Goal: Transaction & Acquisition: Purchase product/service

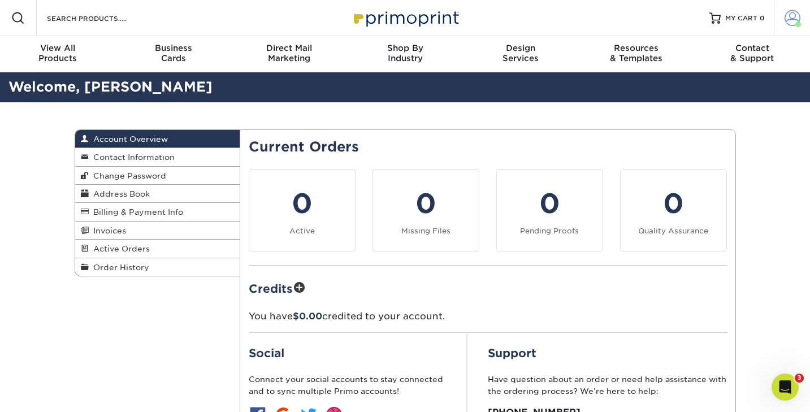
click at [790, 24] on span at bounding box center [793, 18] width 16 height 16
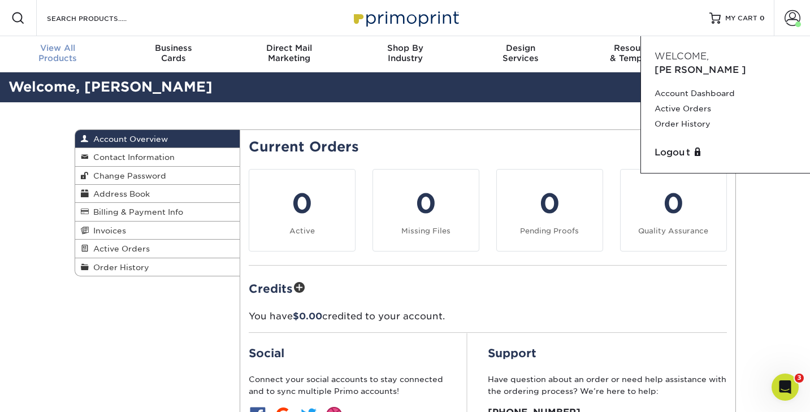
click at [59, 51] on span "View All" at bounding box center [58, 48] width 116 height 10
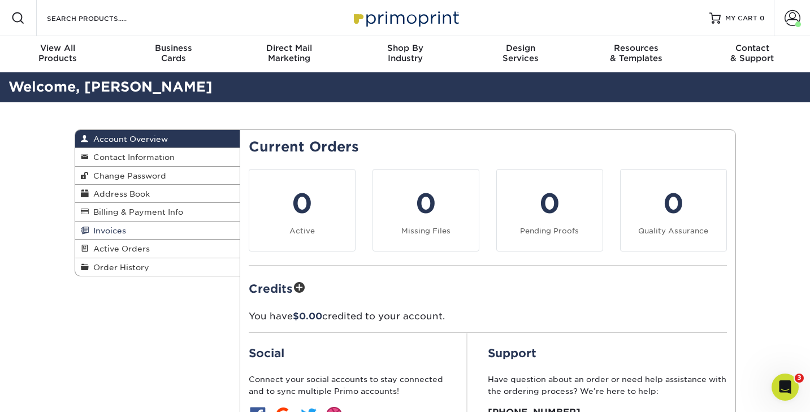
click at [115, 233] on span "Invoices" at bounding box center [107, 230] width 37 height 9
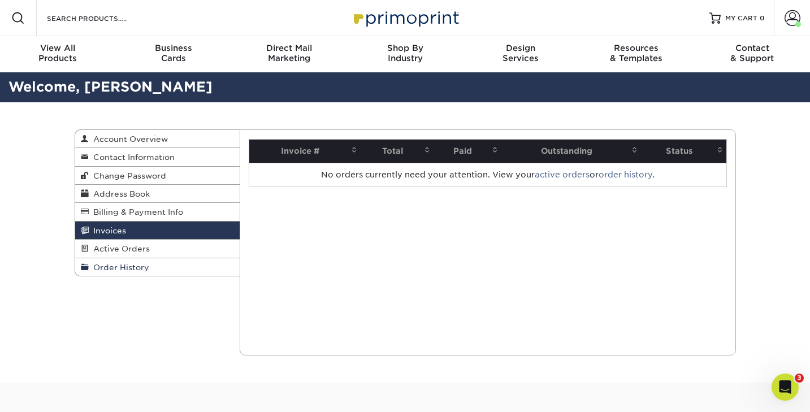
click at [115, 270] on span "Order History" at bounding box center [119, 267] width 61 height 9
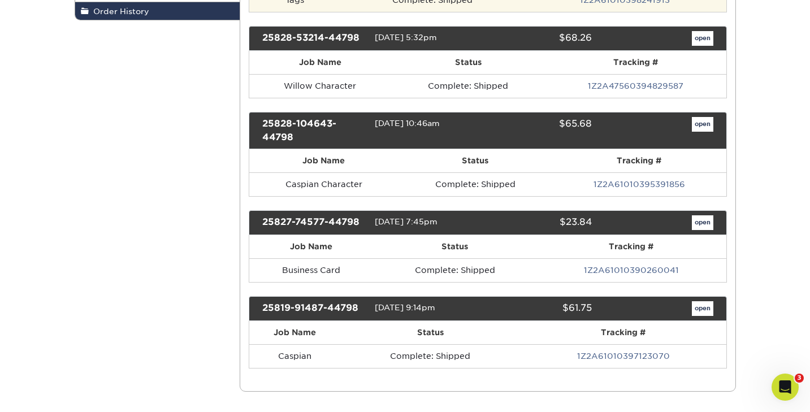
scroll to position [261, 0]
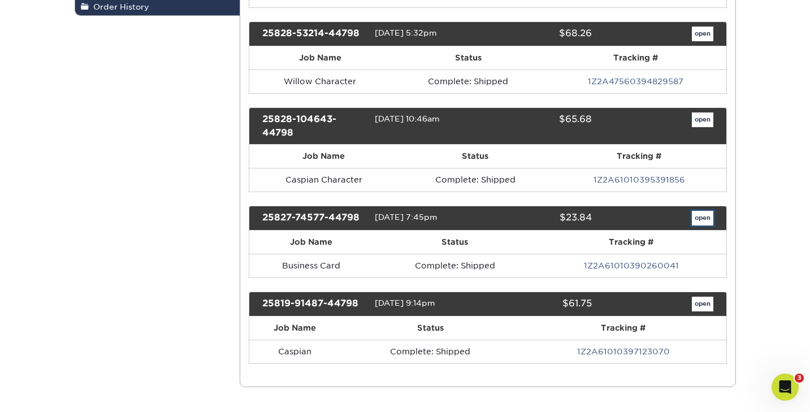
click at [698, 217] on link "open" at bounding box center [702, 218] width 21 height 15
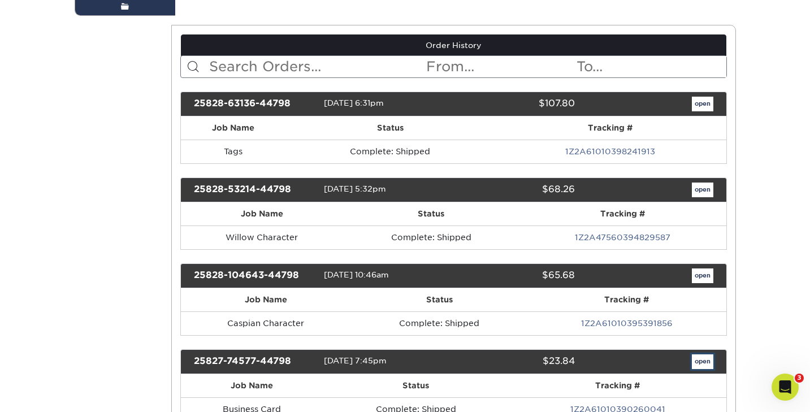
scroll to position [0, 0]
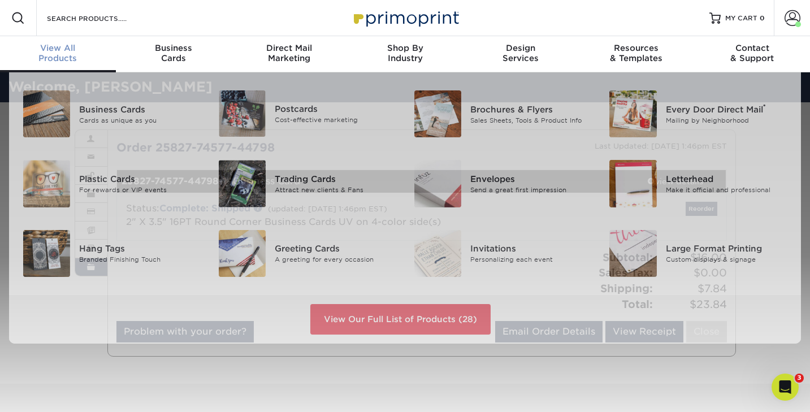
click at [62, 55] on div "View All Products" at bounding box center [58, 53] width 116 height 20
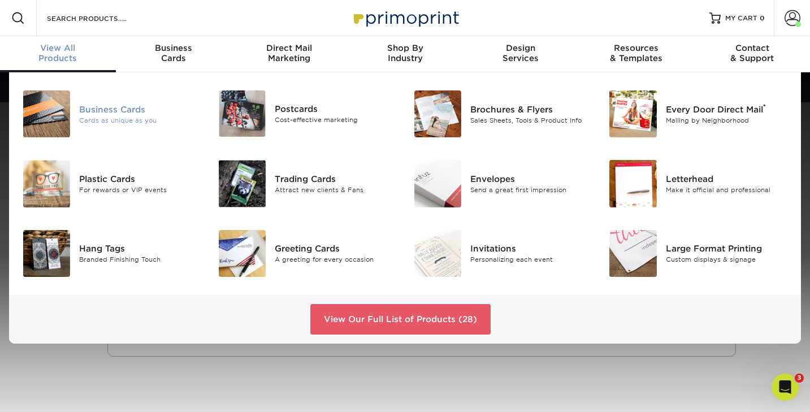
click at [83, 115] on div "Cards as unique as you" at bounding box center [140, 120] width 122 height 10
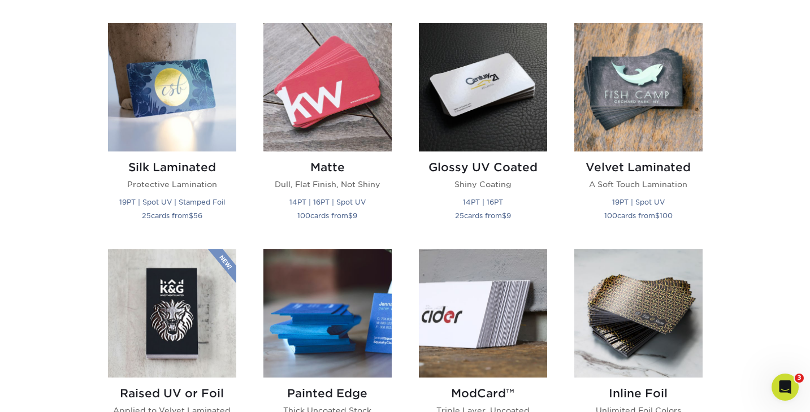
scroll to position [550, 0]
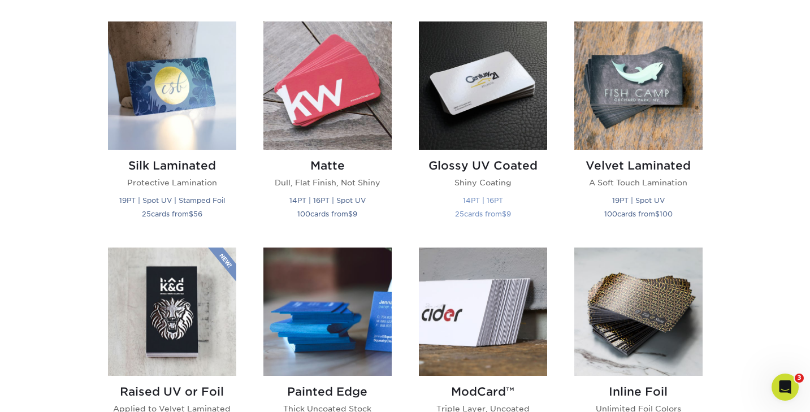
click at [454, 109] on img at bounding box center [483, 85] width 128 height 128
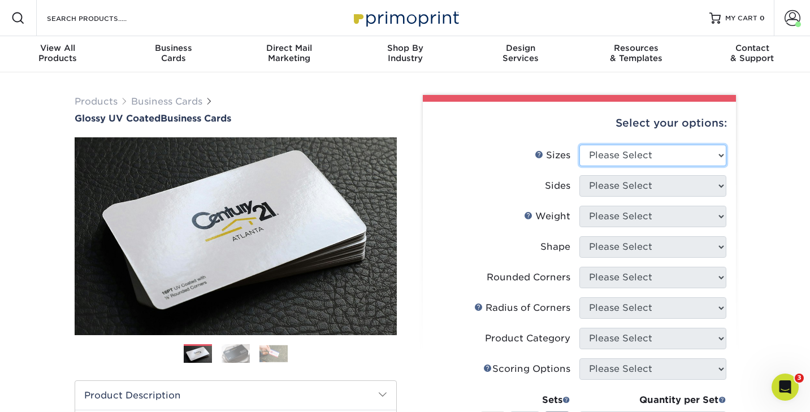
click at [594, 149] on select "Please Select 1.5" x 3.5" - Mini 1.75" x 3.5" - Mini 2" x 2" - Square 2" x 3" -…" at bounding box center [653, 155] width 147 height 21
select select "2.00x3.50"
click at [580, 145] on select "Please Select 1.5" x 3.5" - Mini 1.75" x 3.5" - Mini 2" x 2" - Square 2" x 3" -…" at bounding box center [653, 155] width 147 height 21
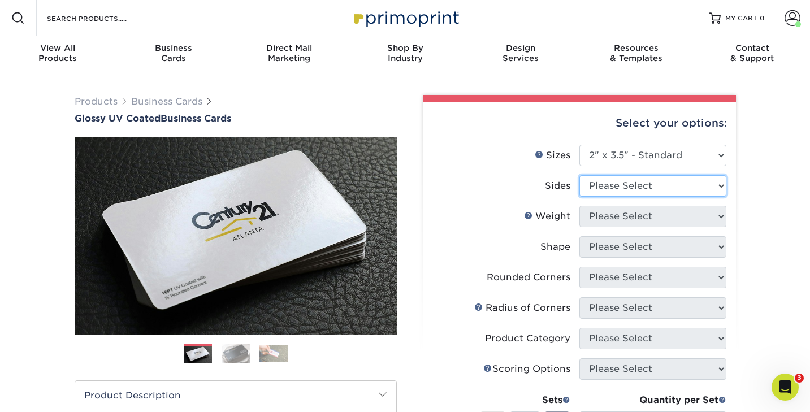
click at [610, 191] on select "Please Select Print Both Sides Print Front Only" at bounding box center [653, 185] width 147 height 21
select select "13abbda7-1d64-4f25-8bb2-c179b224825d"
click at [580, 175] on select "Please Select Print Both Sides Print Front Only" at bounding box center [653, 185] width 147 height 21
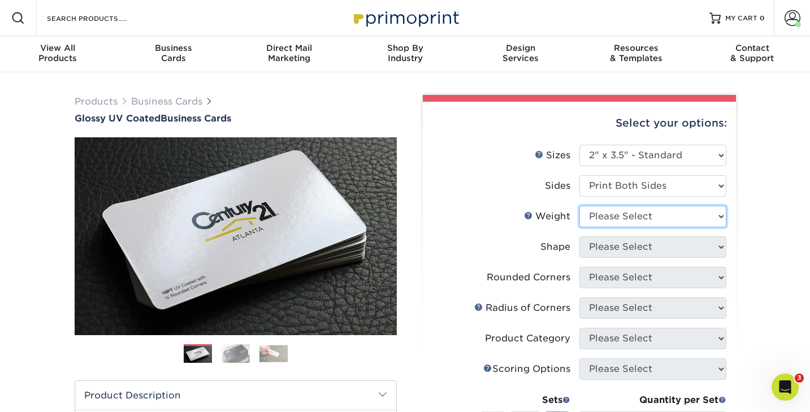
click at [604, 215] on select "Please Select 16PT 14PT" at bounding box center [653, 216] width 147 height 21
select select "16PT"
click at [580, 206] on select "Please Select 16PT 14PT" at bounding box center [653, 216] width 147 height 21
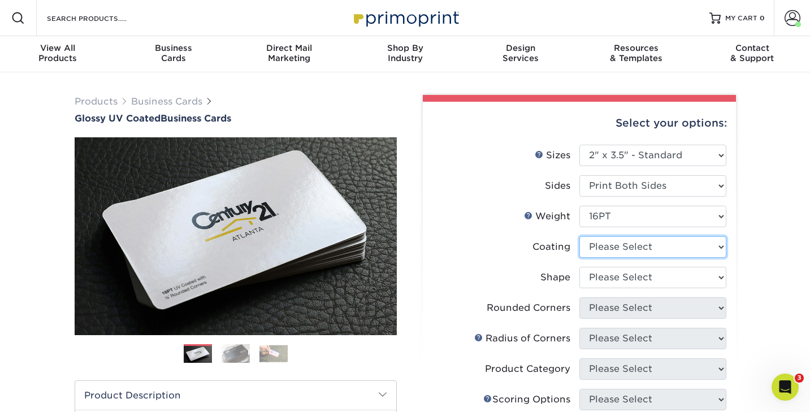
click at [600, 247] on select at bounding box center [653, 246] width 147 height 21
select select "ae367451-b2b8-45df-a344-0f05b6a12993"
click at [580, 236] on select at bounding box center [653, 246] width 147 height 21
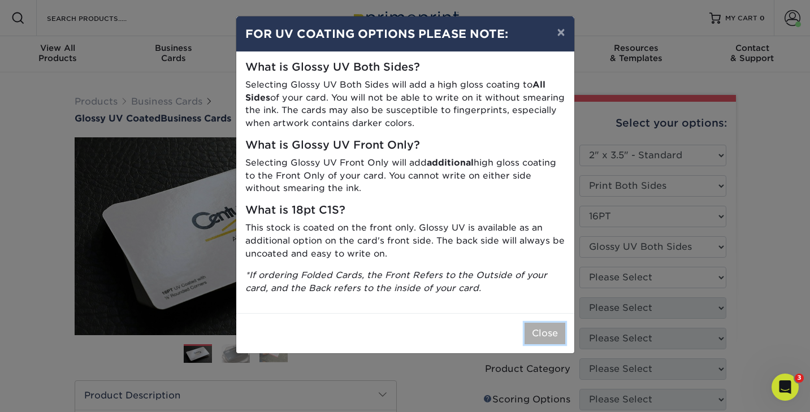
click at [548, 336] on button "Close" at bounding box center [545, 333] width 41 height 21
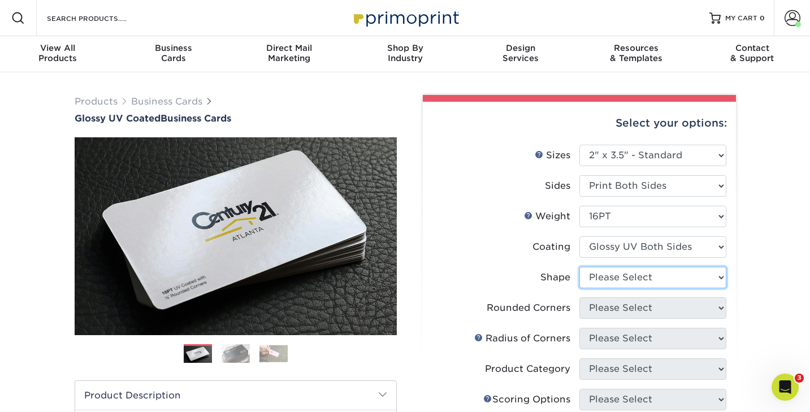
click at [629, 283] on select "Please Select Standard Oval" at bounding box center [653, 277] width 147 height 21
select select "standard"
click at [580, 267] on select "Please Select Standard Oval" at bounding box center [653, 277] width 147 height 21
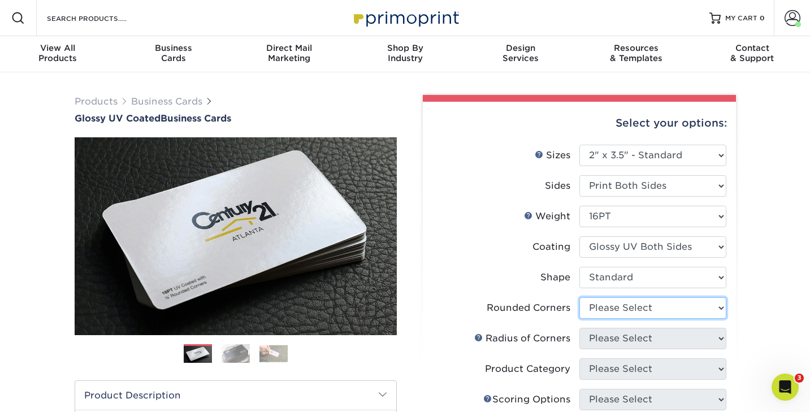
click at [607, 310] on select "Please Select Yes - Round 2 Corners Yes - Round 4 Corners No" at bounding box center [653, 307] width 147 height 21
select select "7672df9e-0e0a-464d-8e1f-920c575e4da3"
click at [580, 297] on select "Please Select Yes - Round 2 Corners Yes - Round 4 Corners No" at bounding box center [653, 307] width 147 height 21
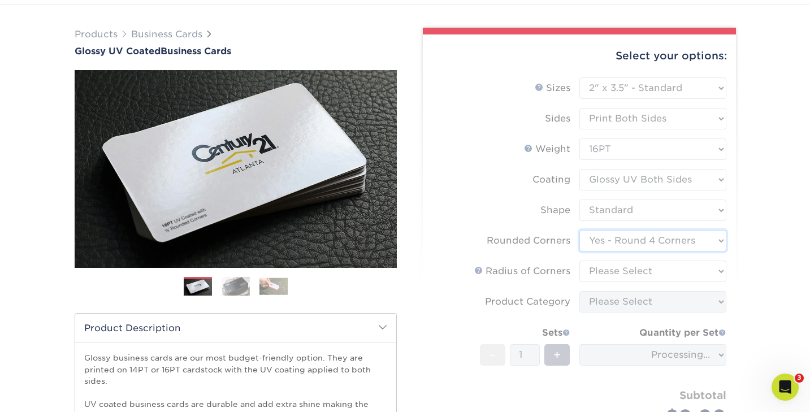
scroll to position [68, 0]
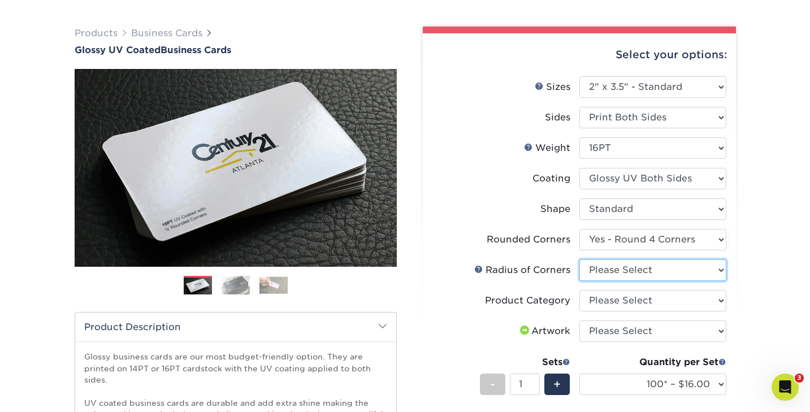
click at [620, 270] on select "Please Select Rounded 1/8" Rounded 1/4"" at bounding box center [653, 270] width 147 height 21
select select "479fbfe7-6a0c-4895-8c9a-81739b7486c9"
click at [580, 260] on select "Please Select Rounded 1/8" Rounded 1/4"" at bounding box center [653, 270] width 147 height 21
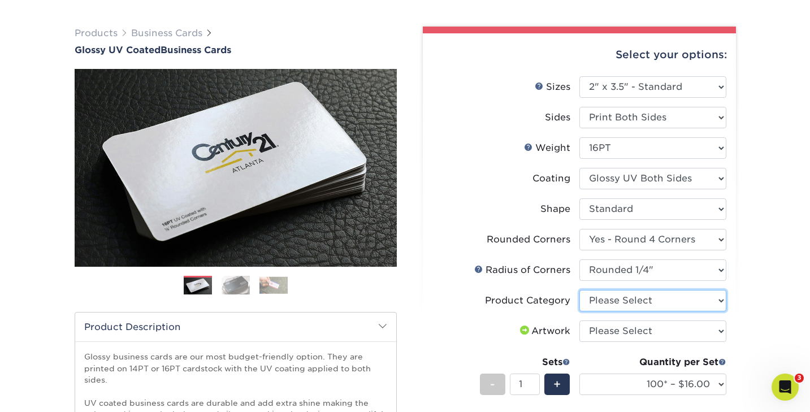
click at [606, 301] on select "Please Select Business Cards" at bounding box center [653, 300] width 147 height 21
select select "3b5148f1-0588-4f88-a218-97bcfdce65c1"
click at [580, 290] on select "Please Select Business Cards" at bounding box center [653, 300] width 147 height 21
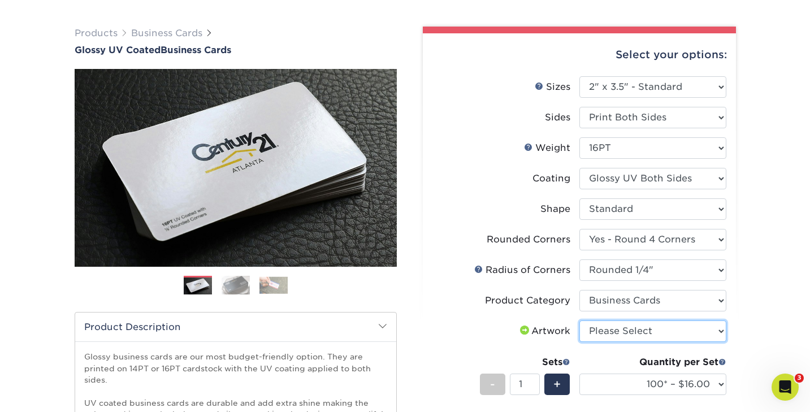
click at [607, 331] on select "Please Select I will upload files I need a design - $100" at bounding box center [653, 331] width 147 height 21
select select "upload"
click at [580, 321] on select "Please Select I will upload files I need a design - $100" at bounding box center [653, 331] width 147 height 21
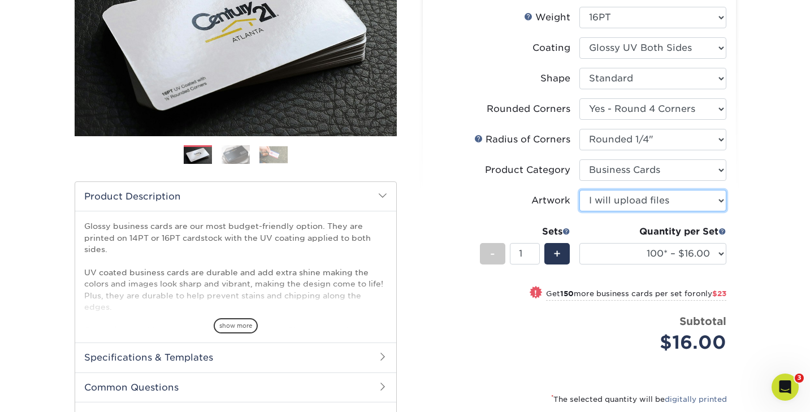
scroll to position [202, 0]
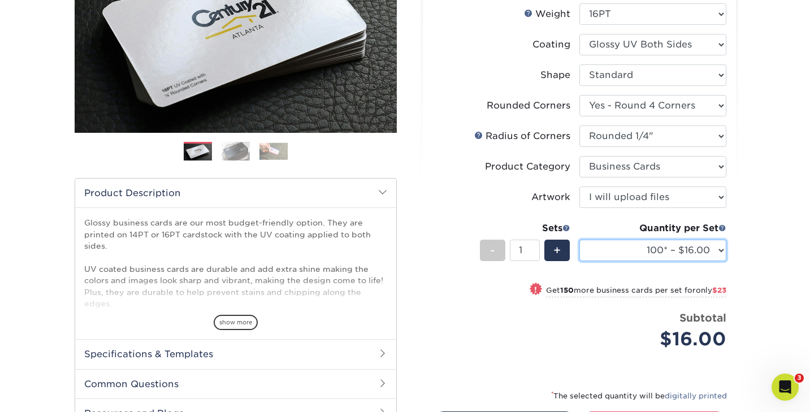
click at [654, 249] on select "100* – $16.00 250* – $39.00 500 – $77.00 1000 – $94.00 2500 – $173.00 5000 – $2…" at bounding box center [653, 250] width 147 height 21
click at [580, 240] on select "100* – $16.00 250* – $39.00 500 – $77.00 1000 – $94.00 2500 – $173.00 5000 – $2…" at bounding box center [653, 250] width 147 height 21
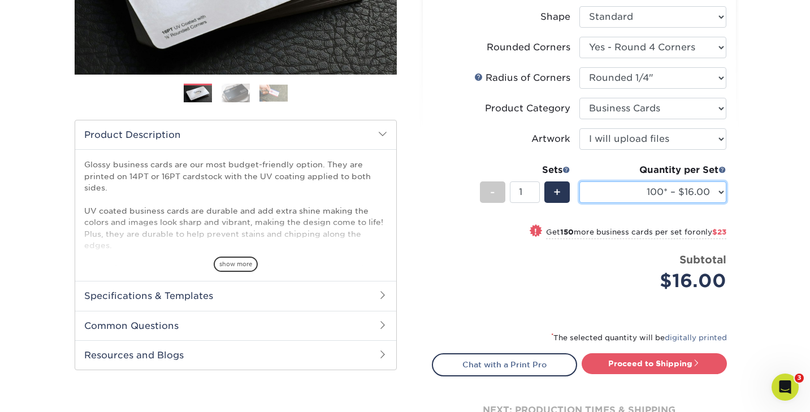
scroll to position [291, 0]
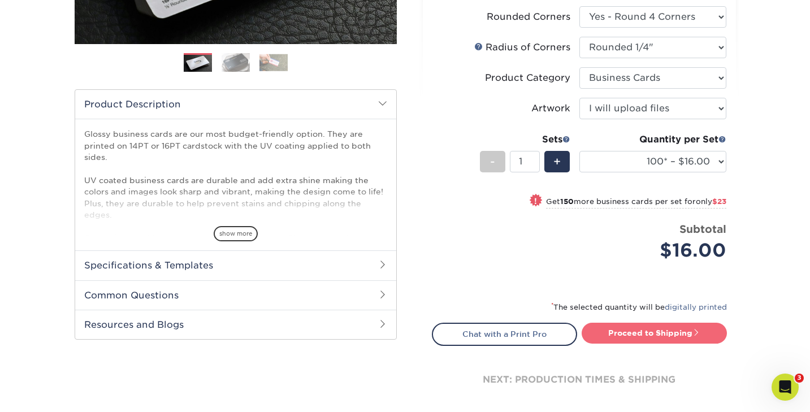
click at [628, 332] on link "Proceed to Shipping" at bounding box center [654, 333] width 145 height 20
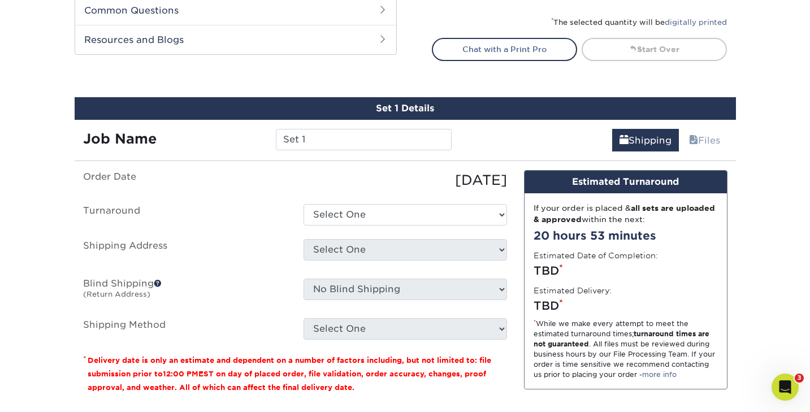
scroll to position [645, 0]
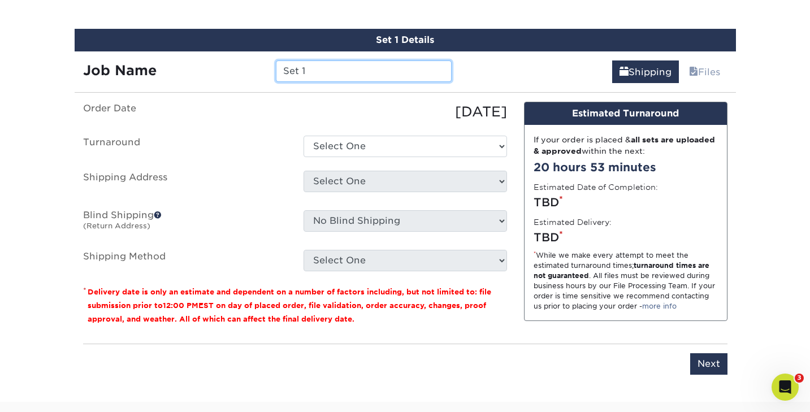
click at [320, 72] on input "Set 1" at bounding box center [364, 71] width 176 height 21
type input "S"
type input "SFC Address Card"
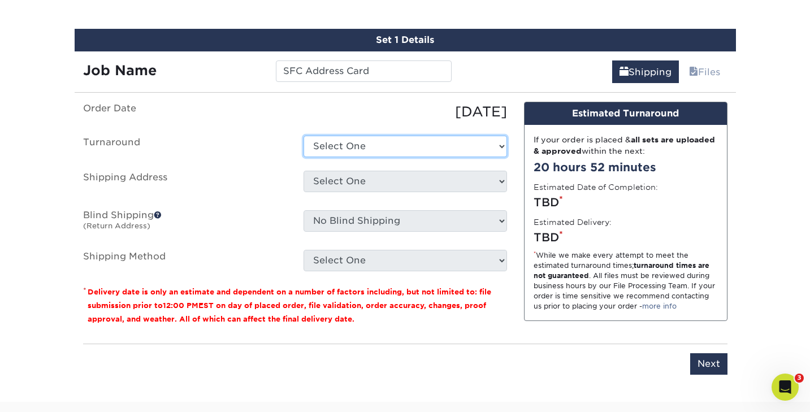
click at [358, 145] on select "Select One 2-4 Business Days 2 Day Next Business Day" at bounding box center [406, 146] width 204 height 21
select select "220f8a77-e504-407f-aa5d-ac74a777cbb9"
click at [304, 136] on select "Select One 2-4 Business Days 2 Day Next Business Day" at bounding box center [406, 146] width 204 height 21
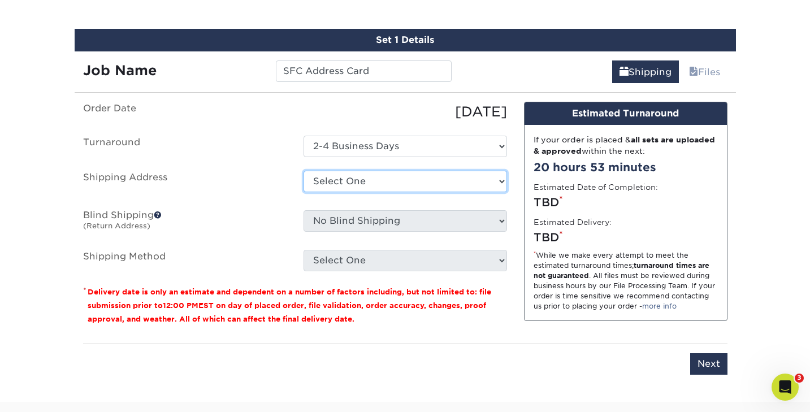
click at [343, 179] on select "Select One BirdSong + Add New Address" at bounding box center [406, 181] width 204 height 21
select select "285248"
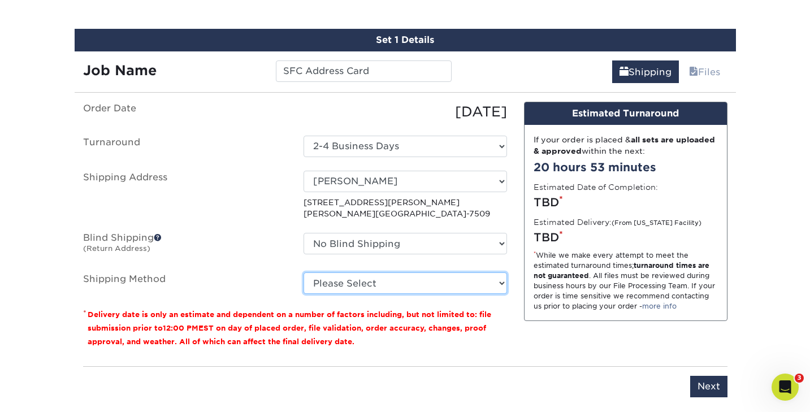
click at [369, 283] on select "Please Select Ground Shipping (+$7.84) 3 Day Shipping Service (+$26.66) 2 Day A…" at bounding box center [406, 283] width 204 height 21
select select "03"
click at [304, 273] on select "Please Select Ground Shipping (+$7.84) 3 Day Shipping Service (+$26.66) 2 Day A…" at bounding box center [406, 283] width 204 height 21
click at [374, 288] on select "Please Select Ground Shipping (+$7.84) 3 Day Shipping Service (+$26.66) 2 Day A…" at bounding box center [406, 283] width 204 height 21
click at [304, 273] on select "Please Select Ground Shipping (+$7.84) 3 Day Shipping Service (+$26.66) 2 Day A…" at bounding box center [406, 283] width 204 height 21
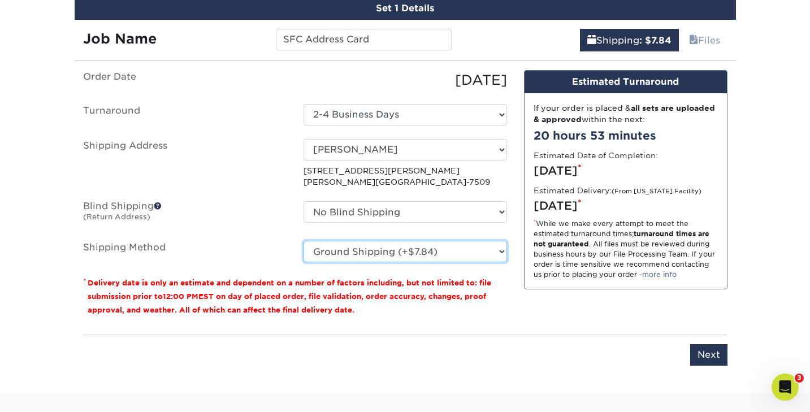
scroll to position [677, 0]
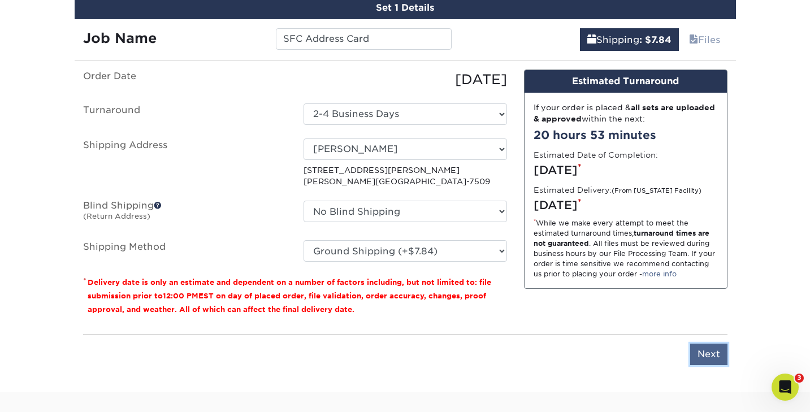
click at [706, 351] on input "Next" at bounding box center [708, 354] width 37 height 21
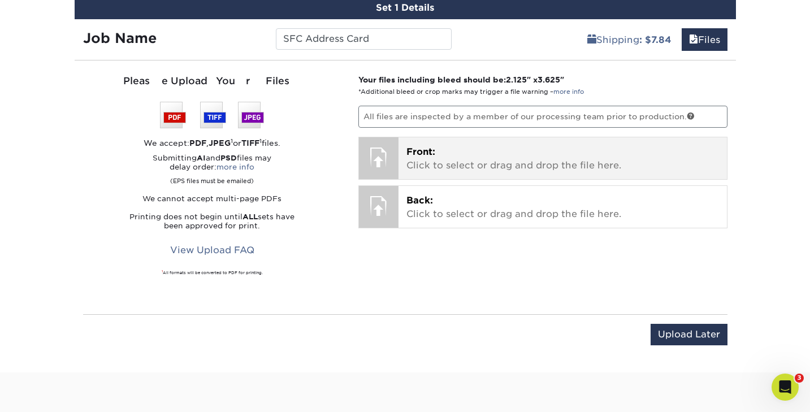
click at [392, 152] on div at bounding box center [379, 157] width 40 height 40
click at [379, 158] on div at bounding box center [379, 157] width 40 height 40
click at [458, 166] on p "Front: Click to select or drag and drop the file here." at bounding box center [563, 158] width 313 height 27
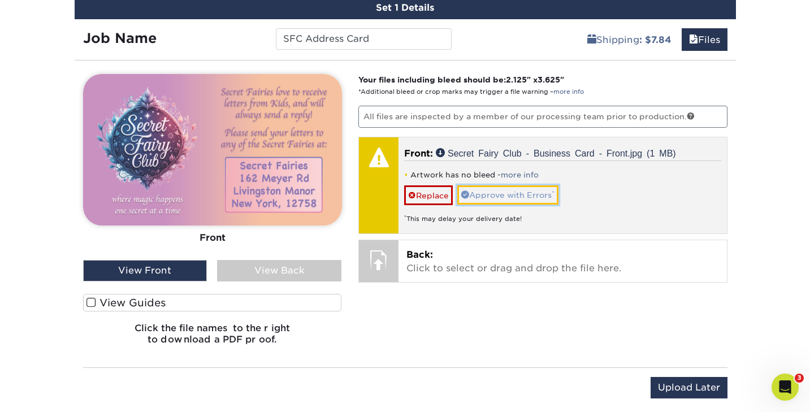
click at [495, 196] on link "Approve with Errors *" at bounding box center [507, 194] width 101 height 19
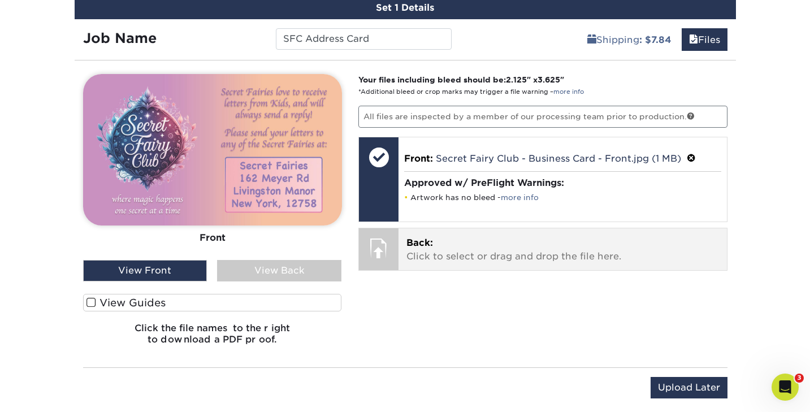
click at [422, 245] on span "Back:" at bounding box center [420, 242] width 27 height 11
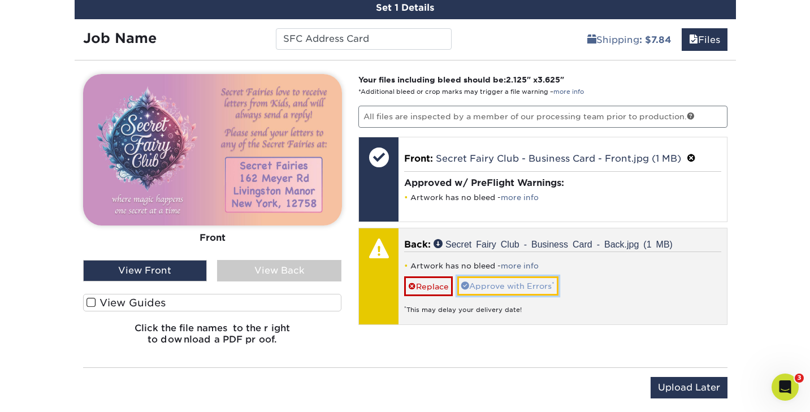
click at [520, 287] on link "Approve with Errors *" at bounding box center [507, 285] width 101 height 19
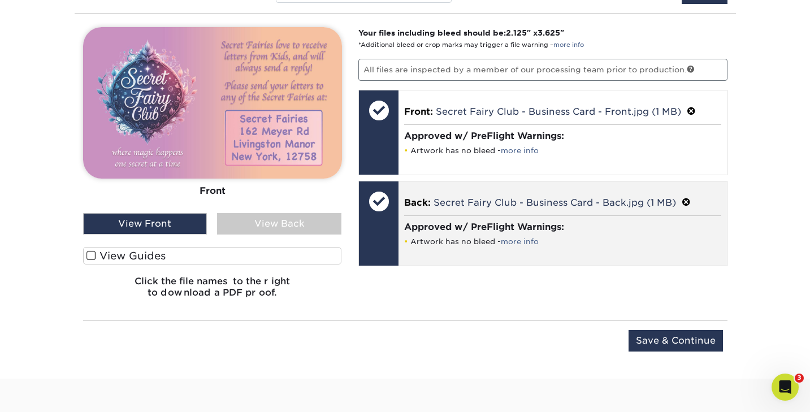
scroll to position [746, 0]
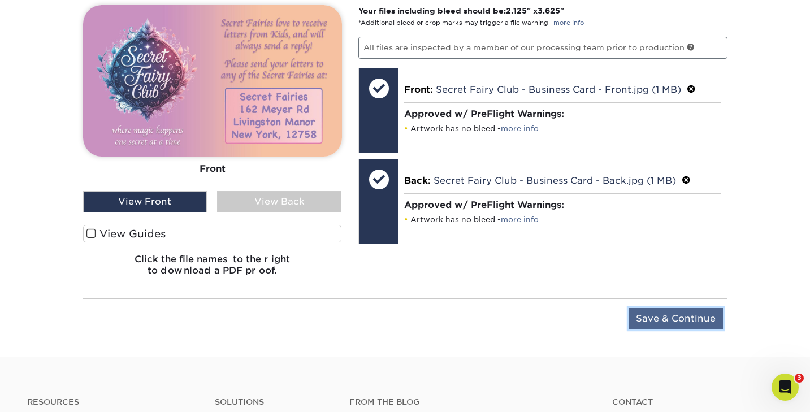
click at [652, 316] on input "Save & Continue" at bounding box center [676, 318] width 94 height 21
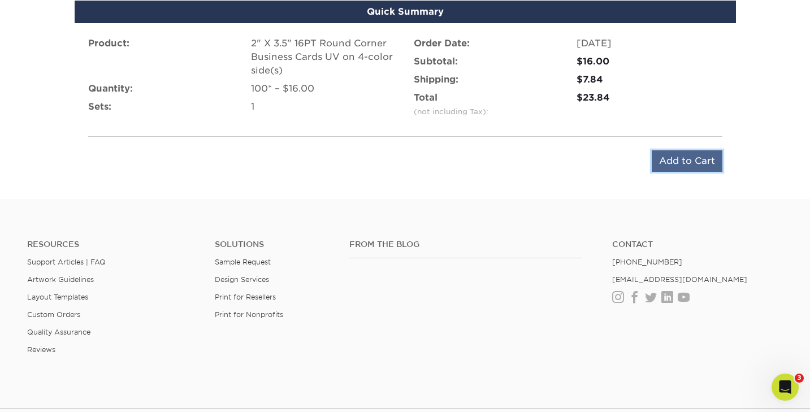
click at [692, 163] on input "Add to Cart" at bounding box center [687, 160] width 71 height 21
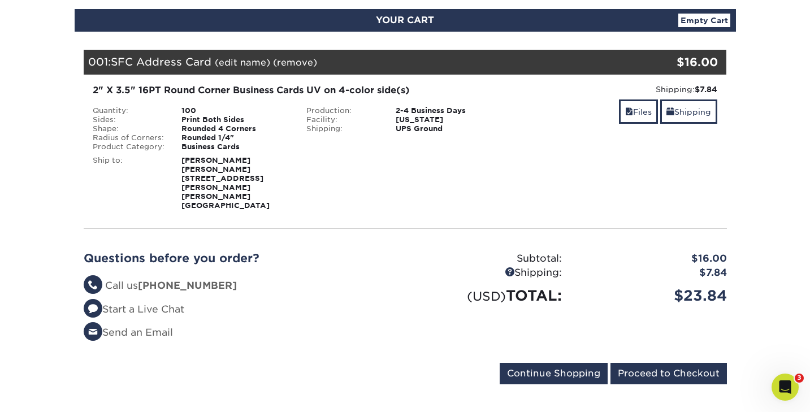
scroll to position [127, 0]
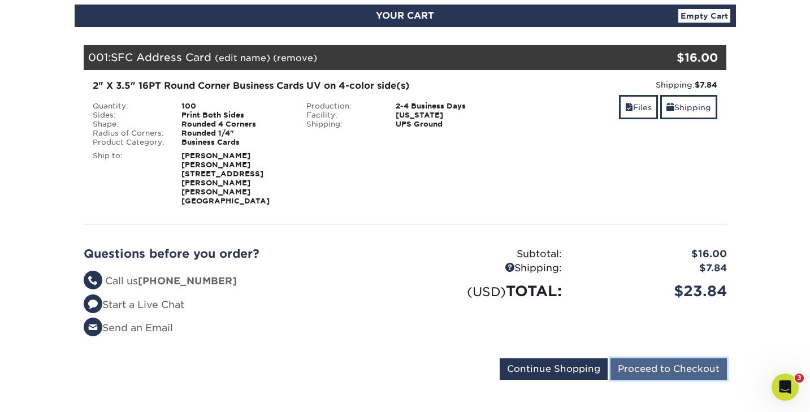
click at [656, 358] on input "Proceed to Checkout" at bounding box center [669, 368] width 116 height 21
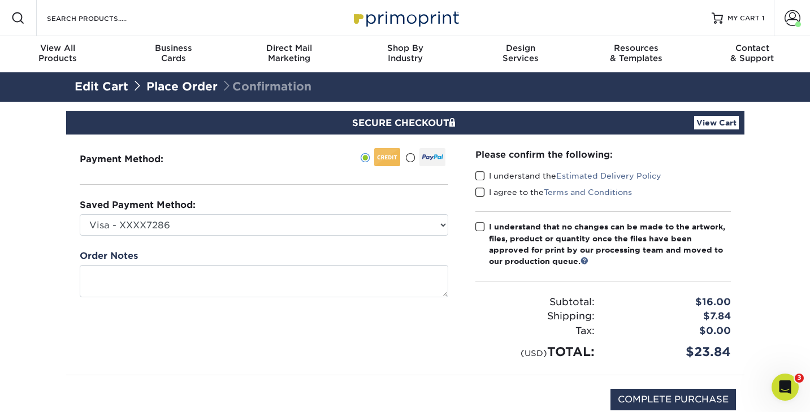
click at [479, 177] on span at bounding box center [481, 176] width 10 height 11
click at [0, 0] on input "I understand the Estimated Delivery Policy" at bounding box center [0, 0] width 0 height 0
click at [478, 188] on span at bounding box center [481, 192] width 10 height 11
click at [0, 0] on input "I agree to the Terms and Conditions" at bounding box center [0, 0] width 0 height 0
click at [477, 227] on span at bounding box center [481, 227] width 10 height 11
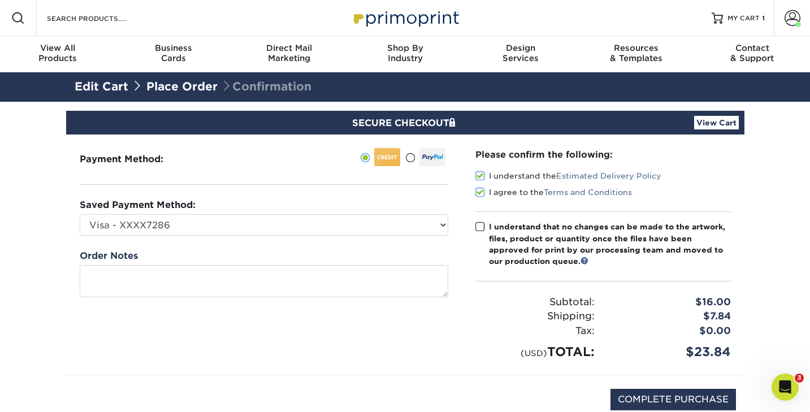
click at [0, 0] on input "I understand that no changes can be made to the artwork, files, product or quan…" at bounding box center [0, 0] width 0 height 0
click at [633, 398] on input "COMPLETE PURCHASE" at bounding box center [674, 399] width 126 height 21
type input "PROCESSING, PLEASE WAIT..."
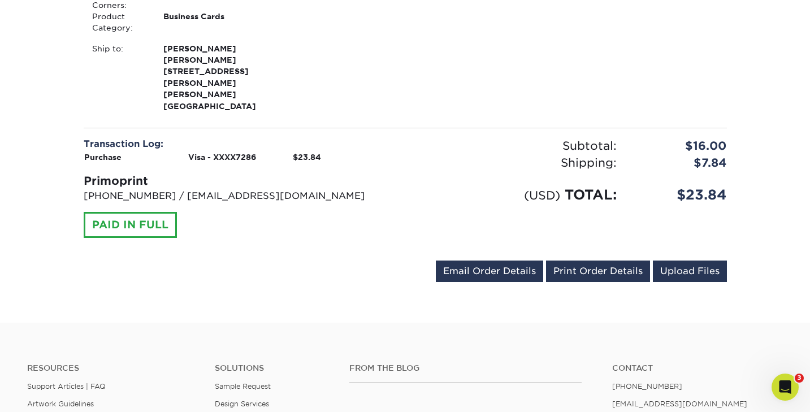
scroll to position [416, 0]
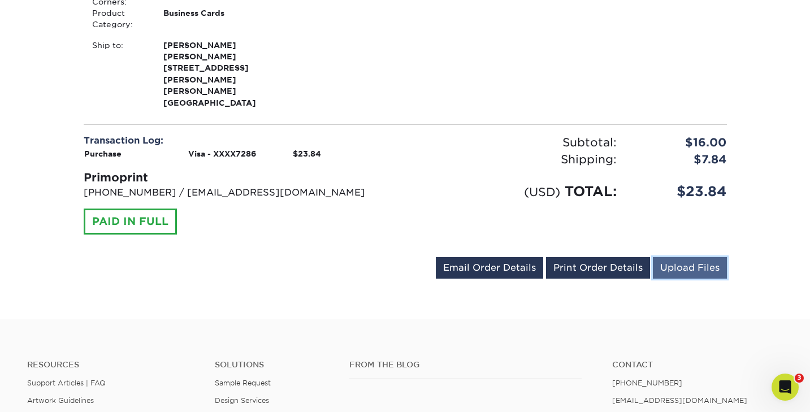
click at [690, 257] on link "Upload Files" at bounding box center [690, 267] width 74 height 21
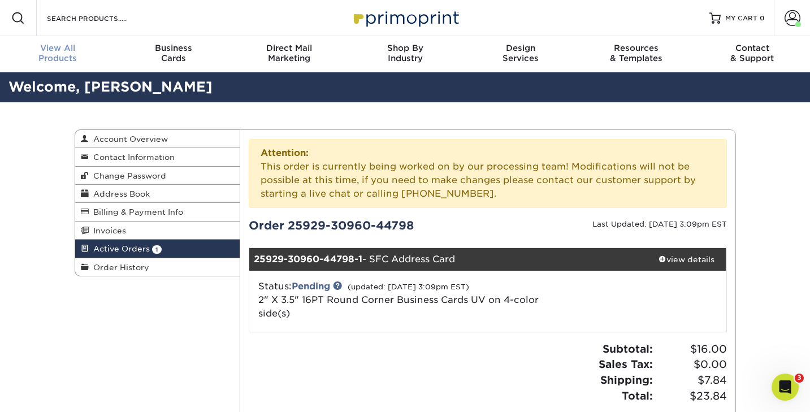
click at [57, 49] on span "View All" at bounding box center [58, 48] width 116 height 10
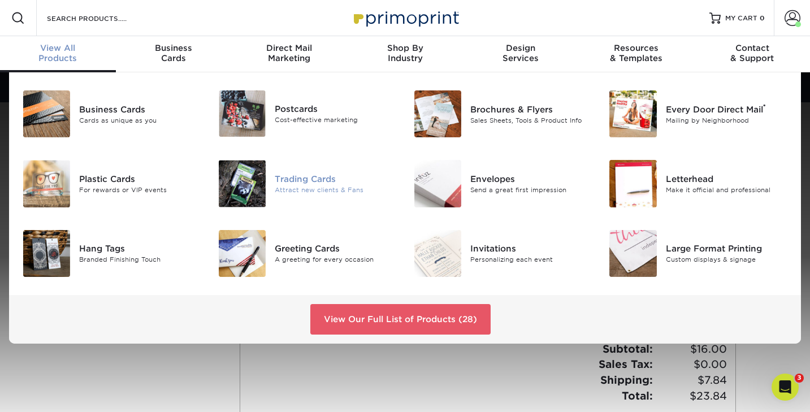
click at [291, 182] on div "Trading Cards" at bounding box center [336, 179] width 122 height 12
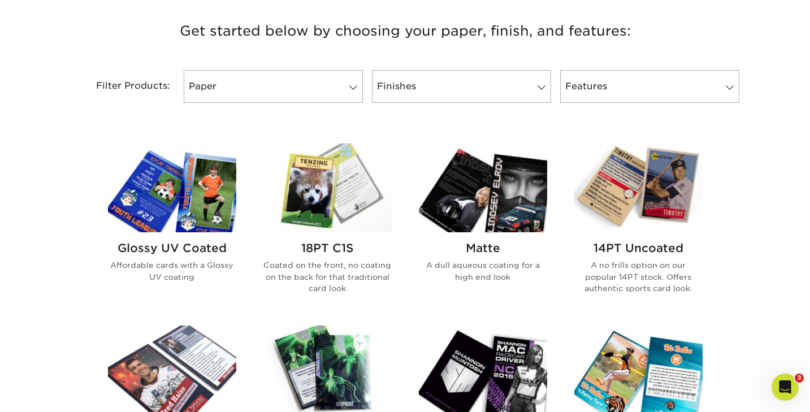
scroll to position [431, 0]
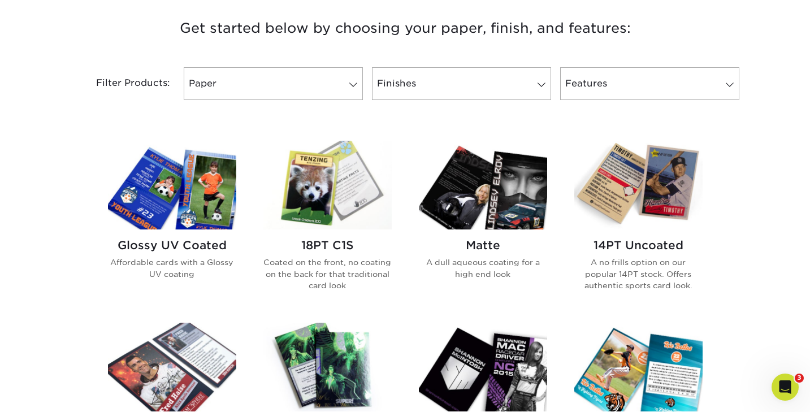
click at [208, 201] on img at bounding box center [172, 185] width 128 height 89
